Goal: Information Seeking & Learning: Learn about a topic

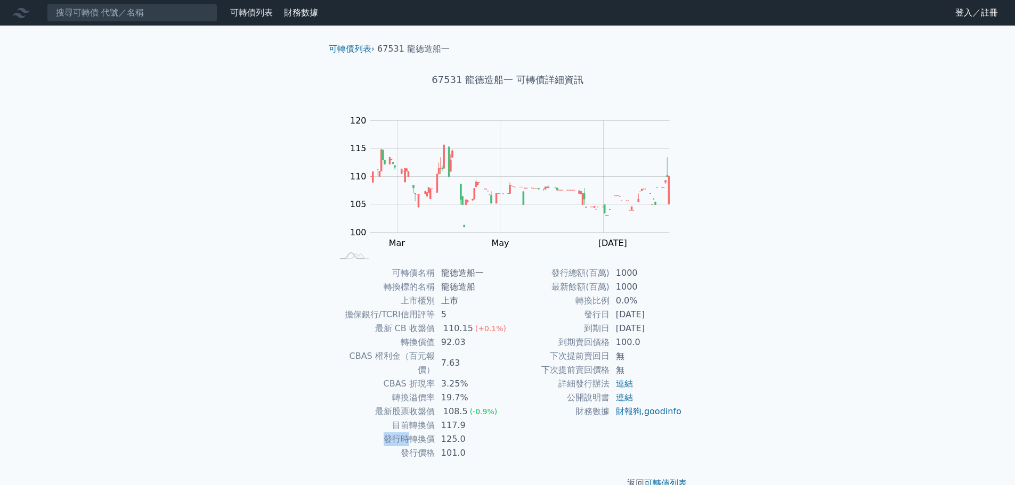
drag, startPoint x: 370, startPoint y: 430, endPoint x: 412, endPoint y: 426, distance: 42.3
click at [412, 433] on td "發行時轉換價" at bounding box center [384, 440] width 102 height 14
click at [389, 446] on td "發行價格" at bounding box center [384, 453] width 102 height 14
click at [431, 446] on td "發行價格" at bounding box center [384, 453] width 102 height 14
drag, startPoint x: 403, startPoint y: 421, endPoint x: 431, endPoint y: 420, distance: 27.7
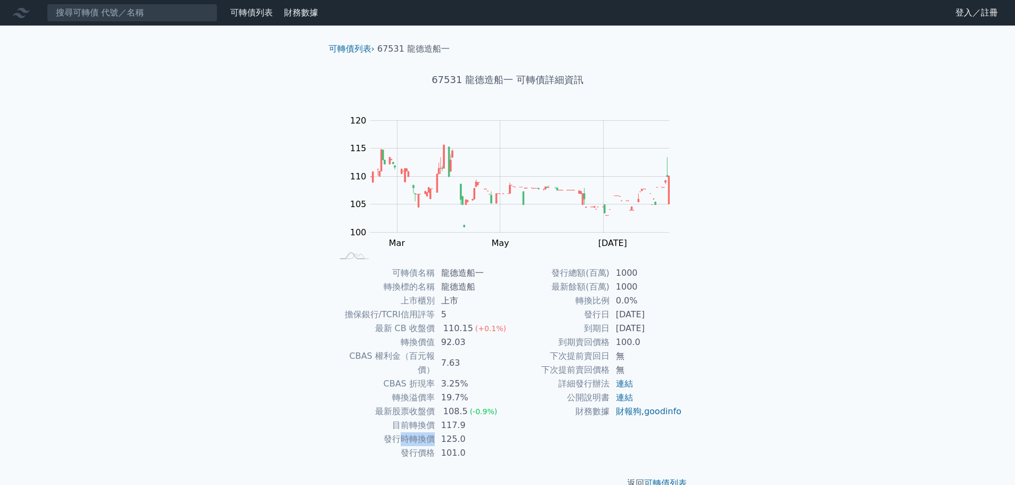
click at [431, 433] on td "發行時轉換價" at bounding box center [384, 440] width 102 height 14
